Goal: Information Seeking & Learning: Learn about a topic

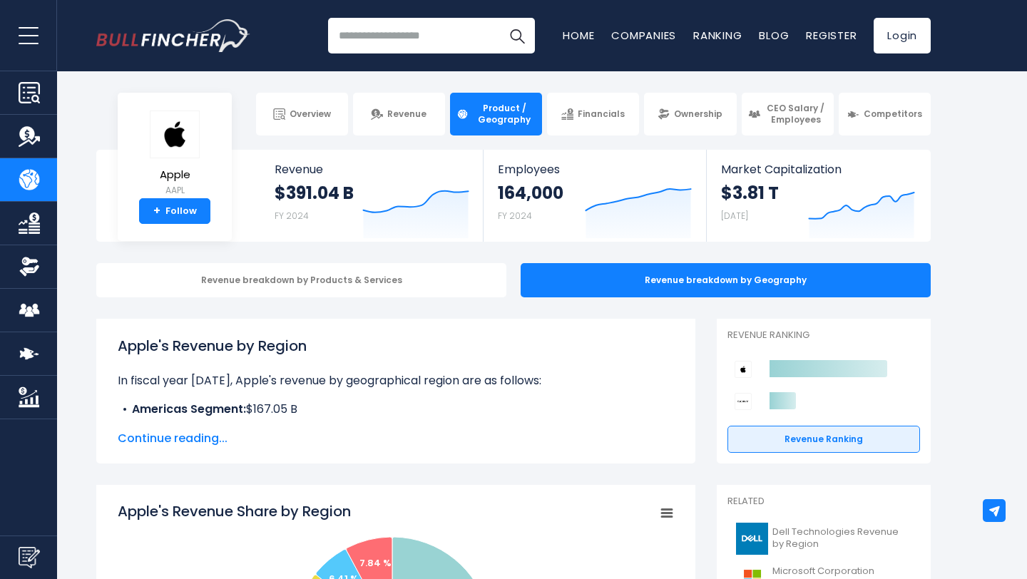
click at [513, 115] on span "Product / Geography" at bounding box center [504, 114] width 63 height 22
click at [405, 278] on div "Revenue breakdown by Products & Services" at bounding box center [301, 280] width 410 height 34
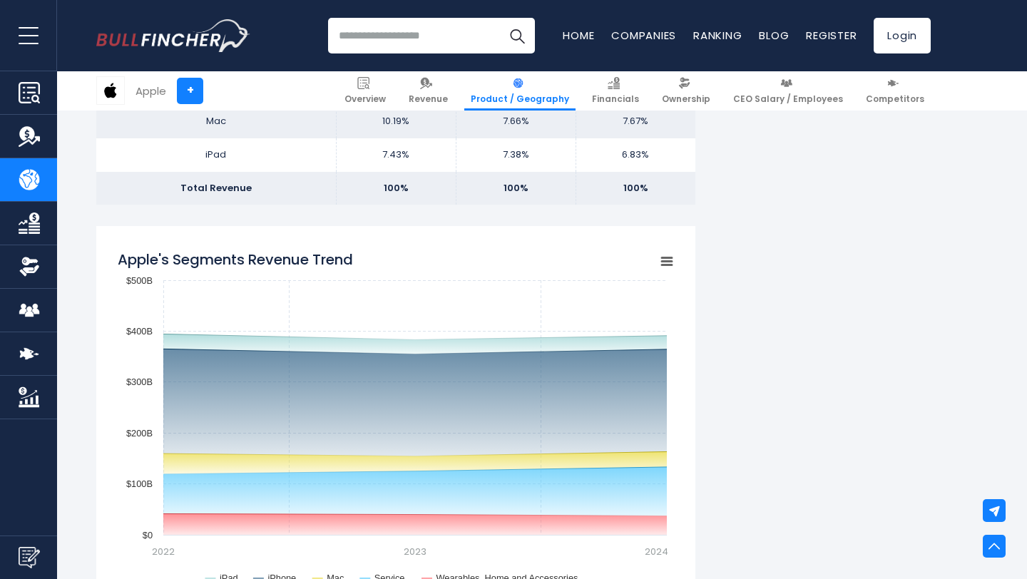
scroll to position [1241, 0]
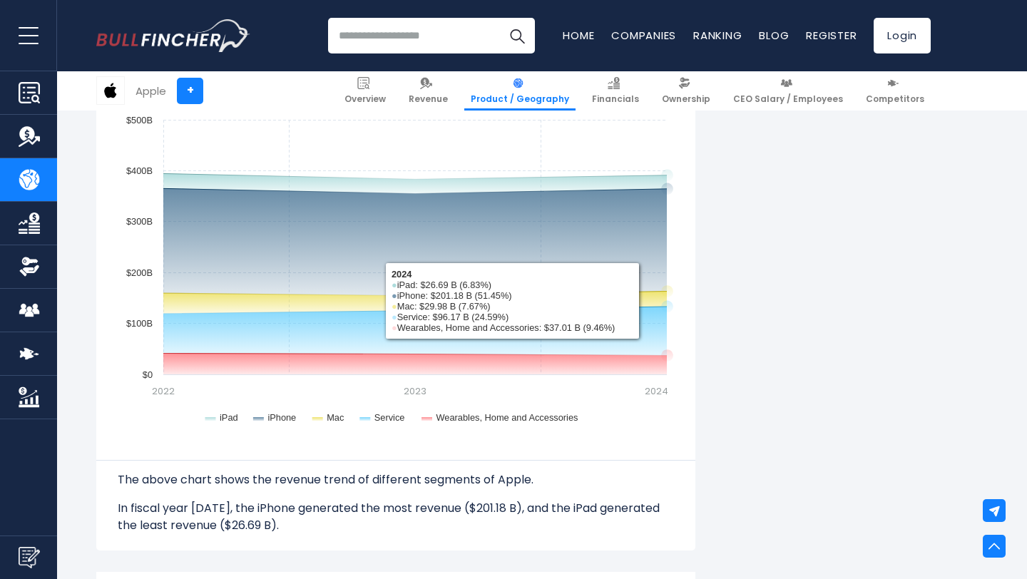
click at [759, 247] on div "Apple's Revenue by Segment In fiscal year [DATE], Apple's revenue by segment (p…" at bounding box center [513, 541] width 834 height 2927
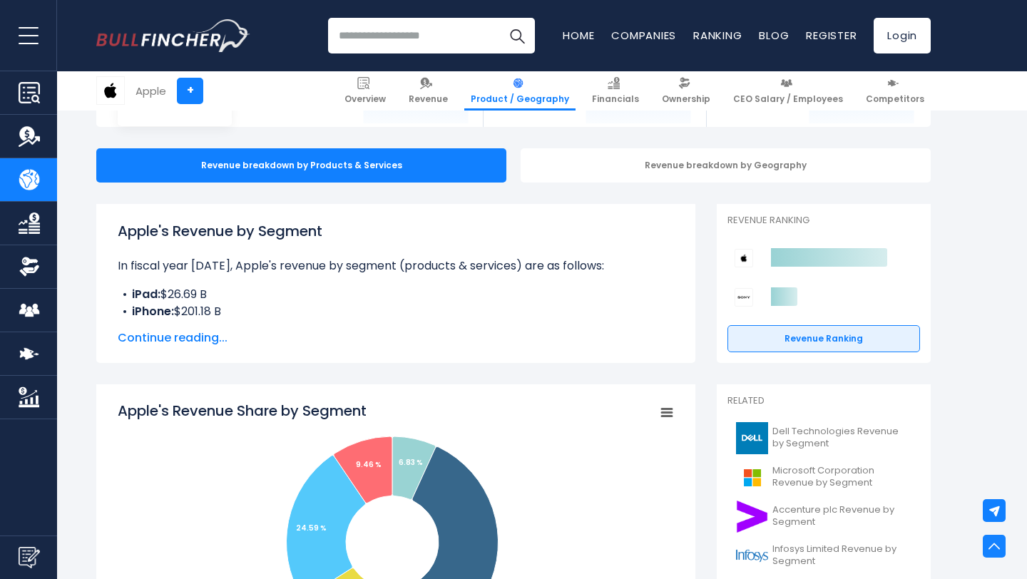
scroll to position [0, 0]
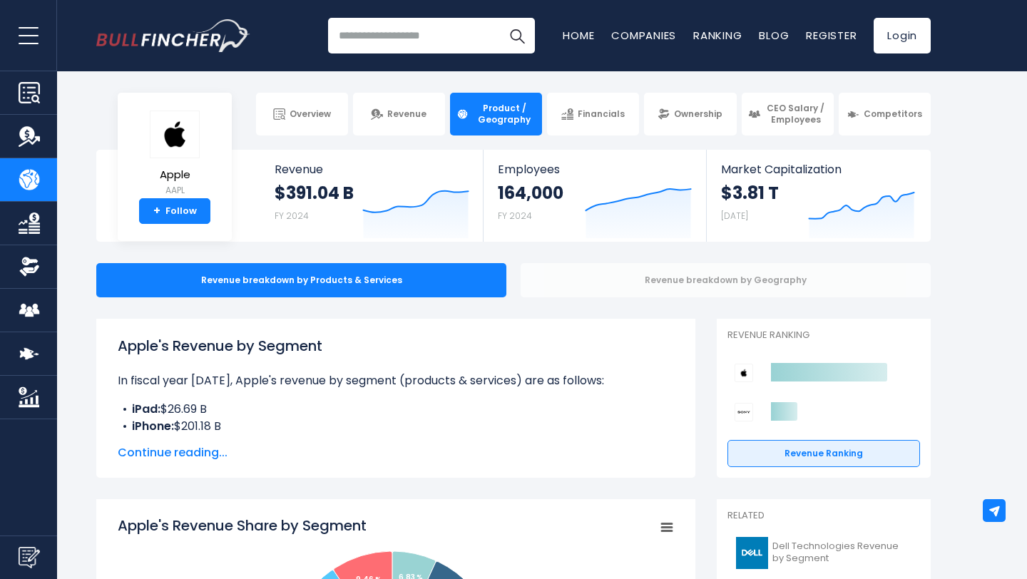
click at [635, 289] on div "Revenue breakdown by Geography" at bounding box center [725, 280] width 410 height 34
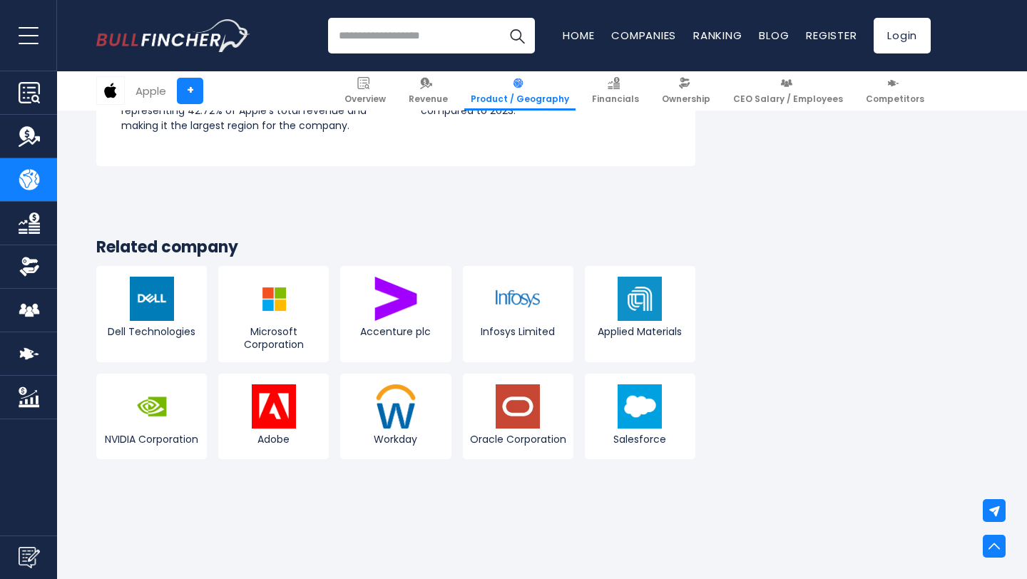
scroll to position [2717, 0]
